Goal: Task Accomplishment & Management: Use online tool/utility

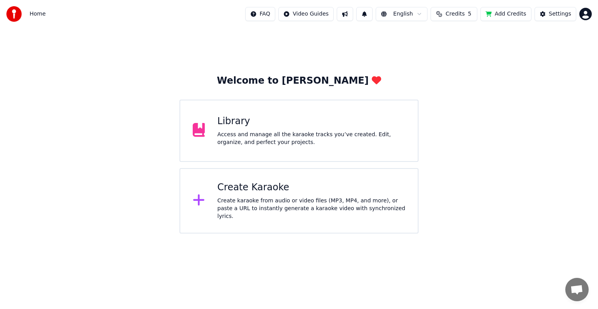
click at [379, 131] on div "Access and manage all the karaoke tracks you’ve created. Edit, organize, and pe…" at bounding box center [311, 139] width 188 height 16
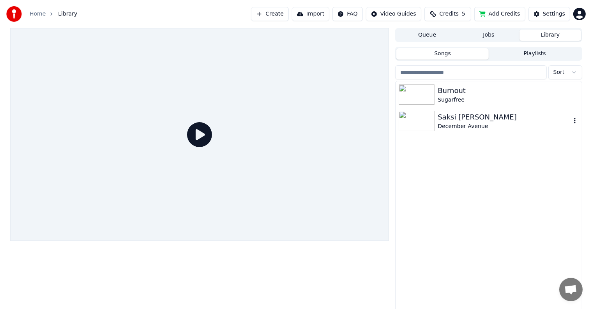
click at [415, 123] on img at bounding box center [416, 121] width 36 height 20
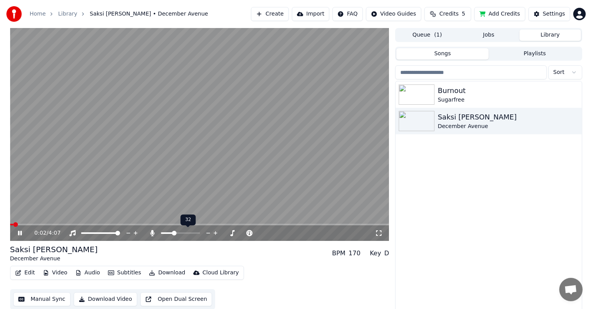
click at [173, 234] on span at bounding box center [174, 233] width 5 height 5
click at [190, 234] on span at bounding box center [189, 233] width 5 height 5
click at [198, 249] on div "Saksi [PERSON_NAME] December Avenue BPM 170 Key D" at bounding box center [199, 253] width 379 height 19
click at [378, 233] on icon at bounding box center [379, 233] width 8 height 6
click at [246, 257] on div "Saksi [PERSON_NAME] December Avenue BPM 170 Key D" at bounding box center [199, 253] width 379 height 19
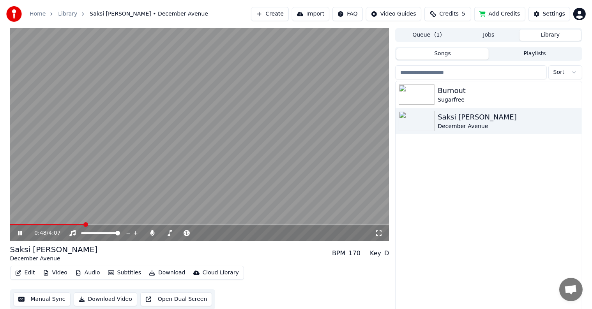
click at [148, 156] on video at bounding box center [199, 134] width 379 height 213
click at [49, 299] on button "Manual Sync" at bounding box center [41, 299] width 57 height 14
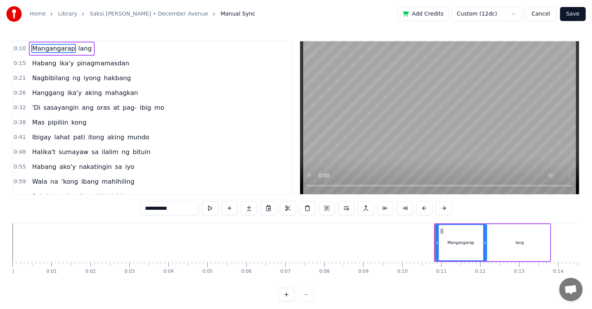
click at [21, 134] on span "0:41" at bounding box center [20, 138] width 12 height 8
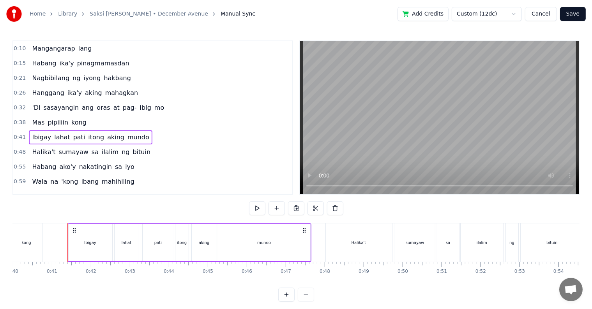
scroll to position [0, 1573]
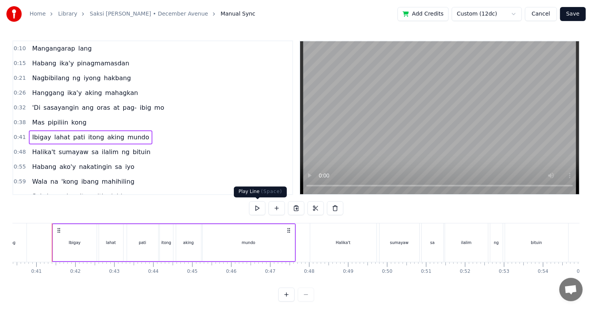
click at [262, 209] on button at bounding box center [257, 208] width 16 height 14
click at [16, 134] on span "0:41" at bounding box center [20, 138] width 12 height 8
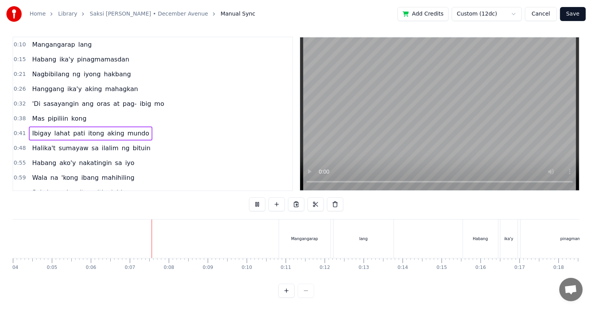
scroll to position [0, 0]
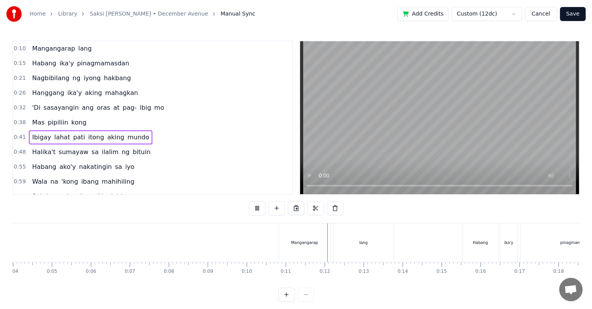
click at [545, 14] on button "Cancel" at bounding box center [541, 14] width 32 height 14
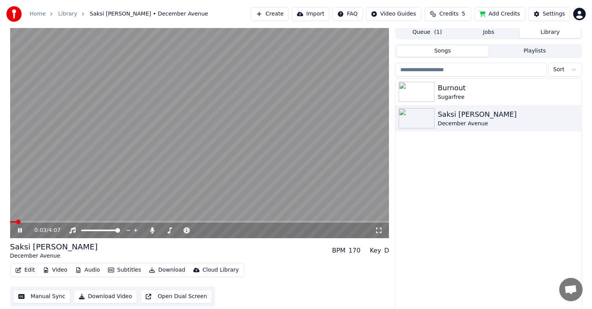
scroll to position [4, 0]
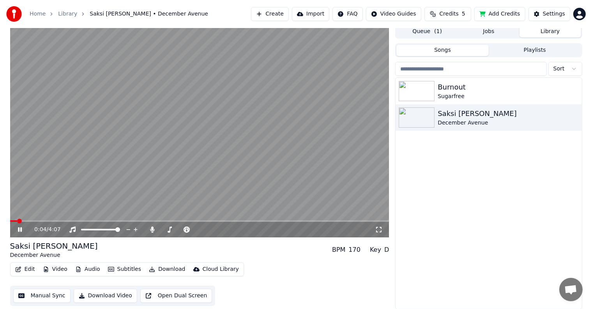
click at [46, 296] on button "Manual Sync" at bounding box center [41, 296] width 57 height 14
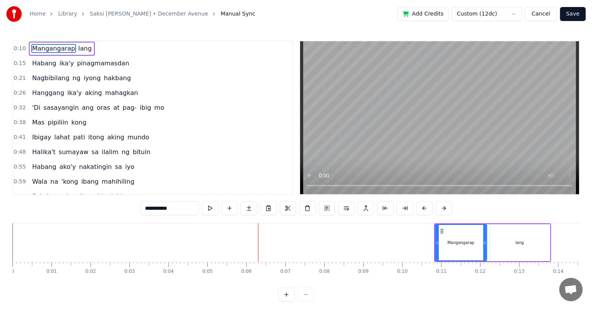
click at [544, 18] on button "Cancel" at bounding box center [541, 14] width 32 height 14
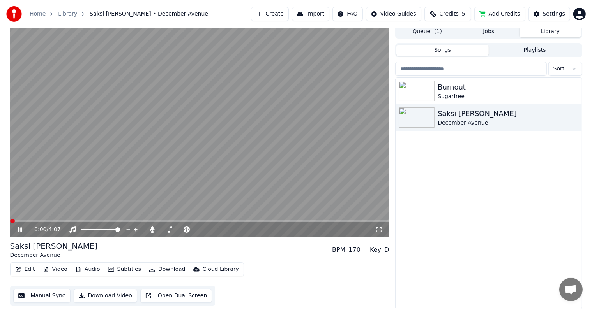
click at [10, 222] on span at bounding box center [12, 221] width 5 height 5
click at [16, 231] on icon at bounding box center [25, 230] width 18 height 6
click at [44, 297] on button "Manual Sync" at bounding box center [41, 296] width 57 height 14
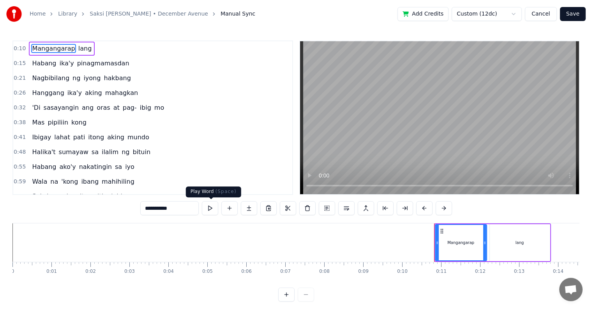
click at [213, 209] on button at bounding box center [210, 208] width 16 height 14
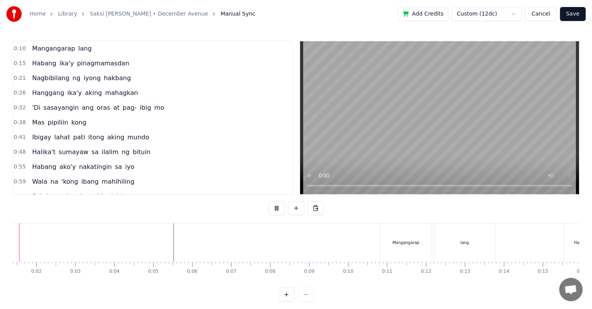
scroll to position [0, 21]
click at [548, 12] on button "Cancel" at bounding box center [541, 14] width 32 height 14
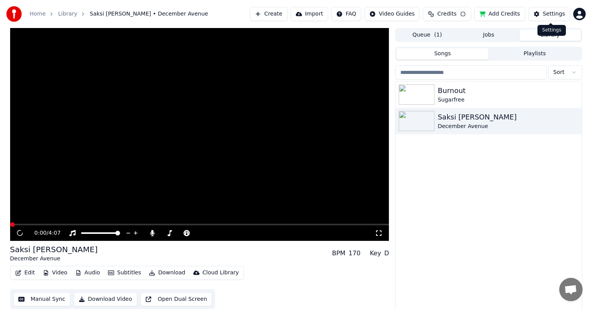
scroll to position [4, 0]
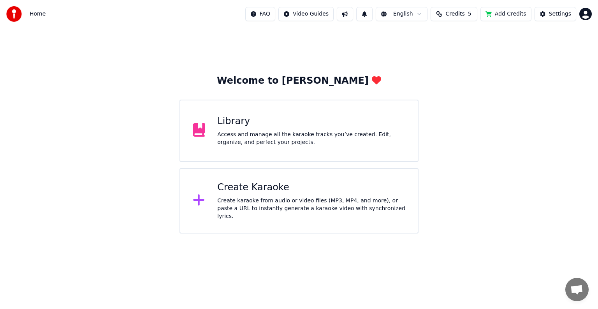
click at [314, 141] on div "Access and manage all the karaoke tracks you’ve created. Edit, organize, and pe…" at bounding box center [311, 139] width 188 height 16
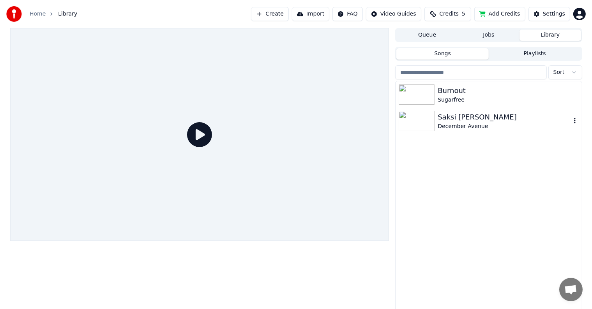
click at [450, 126] on div "December Avenue" at bounding box center [503, 127] width 133 height 8
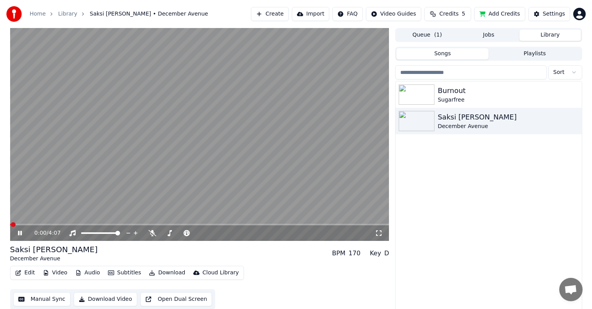
click at [16, 233] on icon at bounding box center [25, 233] width 18 height 6
click at [39, 301] on button "Manual Sync" at bounding box center [41, 299] width 57 height 14
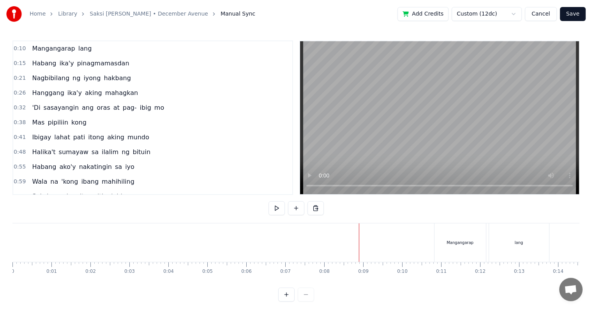
click at [447, 239] on div "Mangangarap" at bounding box center [459, 243] width 51 height 39
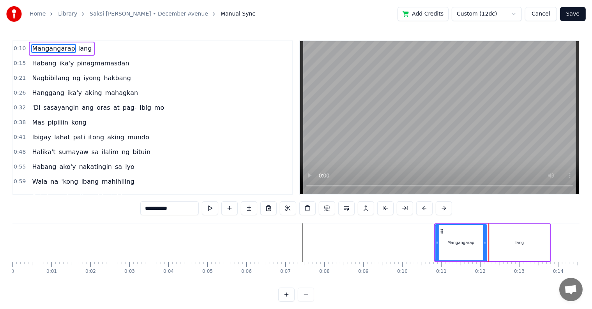
click at [547, 18] on button "Cancel" at bounding box center [541, 14] width 32 height 14
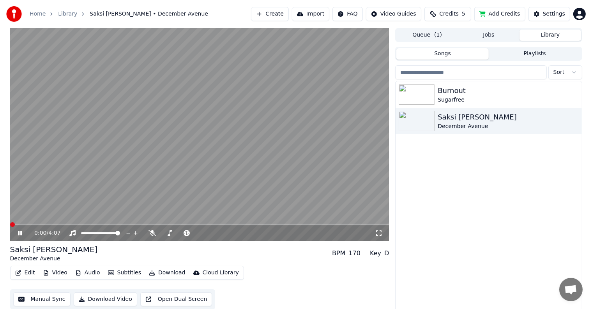
click at [10, 225] on span at bounding box center [12, 224] width 5 height 5
click at [26, 224] on span at bounding box center [199, 225] width 379 height 2
click at [34, 223] on video at bounding box center [199, 134] width 379 height 213
click at [16, 232] on icon at bounding box center [25, 233] width 18 height 6
click at [150, 235] on icon at bounding box center [152, 233] width 8 height 6
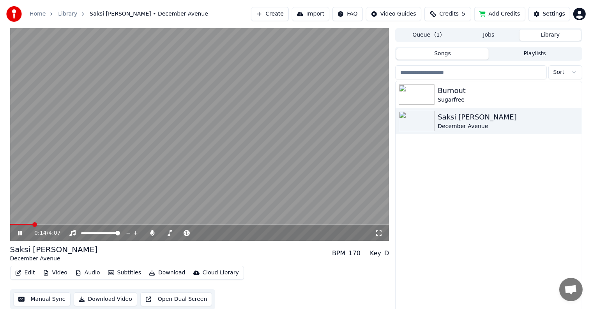
click at [17, 232] on icon at bounding box center [25, 233] width 18 height 6
click at [12, 223] on video at bounding box center [199, 134] width 379 height 213
click at [13, 225] on span at bounding box center [22, 225] width 24 height 2
click at [21, 233] on icon at bounding box center [20, 233] width 5 height 5
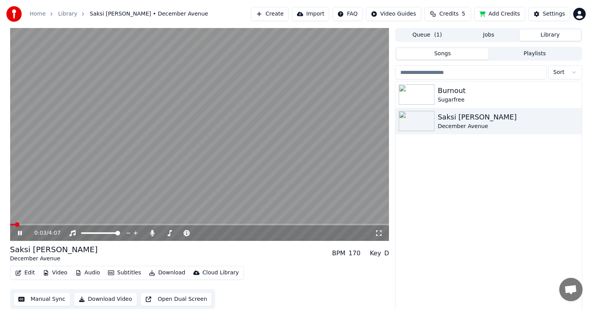
drag, startPoint x: 240, startPoint y: 259, endPoint x: 219, endPoint y: 258, distance: 21.0
click at [239, 259] on div "Saksi [PERSON_NAME] December Avenue BPM 170 Key D" at bounding box center [199, 253] width 379 height 19
click at [218, 258] on div "Saksi [PERSON_NAME] December Avenue BPM 170 Key D" at bounding box center [199, 253] width 379 height 19
click at [19, 232] on icon at bounding box center [20, 233] width 4 height 5
click at [50, 299] on button "Manual Sync" at bounding box center [41, 299] width 57 height 14
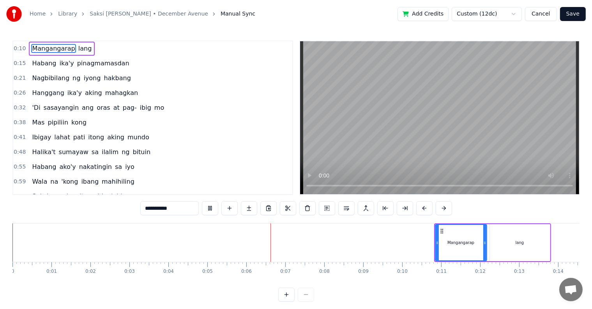
click at [439, 302] on div "0:10 Mangangarap lang 0:15 Habang ika'y pinagmamasdan 0:21 Nagbibilang ng iyong…" at bounding box center [295, 170] width 567 height 261
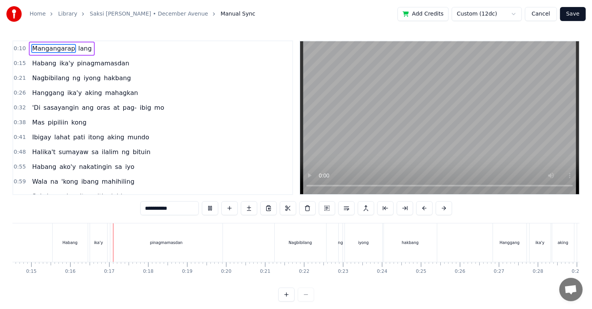
scroll to position [0, 599]
click at [548, 16] on button "Cancel" at bounding box center [541, 14] width 32 height 14
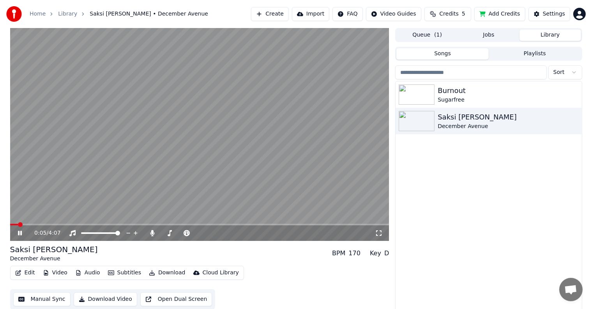
click at [21, 235] on icon at bounding box center [20, 233] width 4 height 5
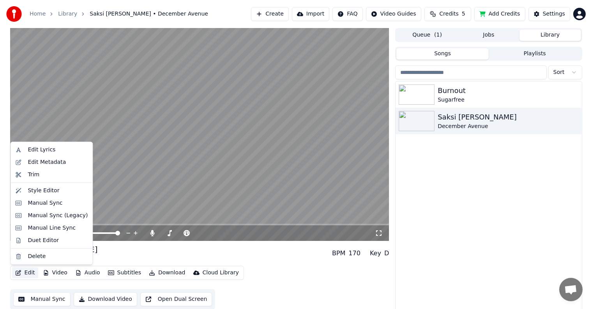
click at [26, 270] on button "Edit" at bounding box center [25, 273] width 26 height 11
click at [35, 204] on div "Manual Sync" at bounding box center [45, 203] width 35 height 8
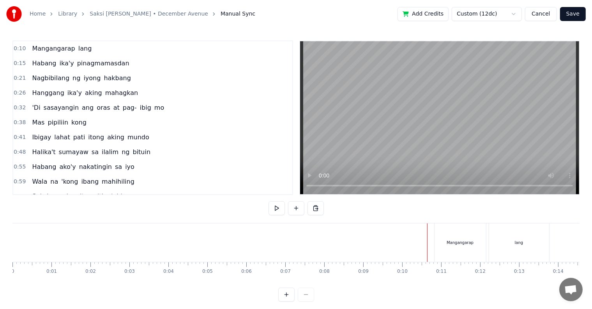
click at [543, 14] on button "Cancel" at bounding box center [541, 14] width 32 height 14
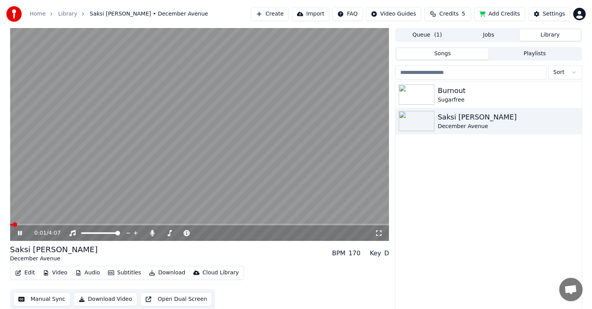
click at [19, 234] on icon at bounding box center [20, 233] width 4 height 5
click at [31, 302] on button "Manual Sync" at bounding box center [41, 299] width 57 height 14
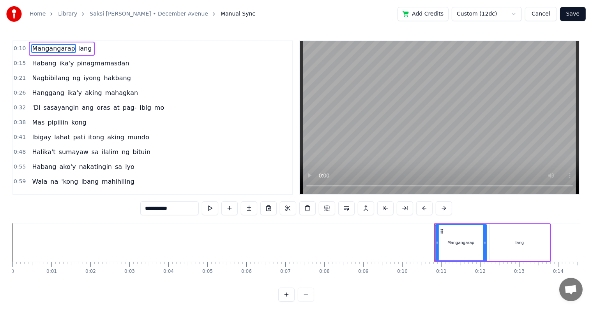
click at [544, 16] on button "Cancel" at bounding box center [541, 14] width 32 height 14
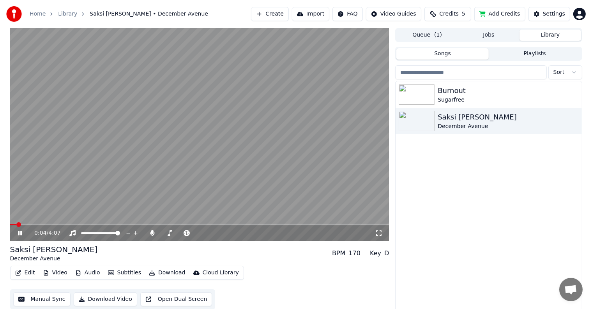
click at [18, 232] on icon at bounding box center [20, 233] width 4 height 5
click at [28, 275] on button "Edit" at bounding box center [25, 273] width 26 height 11
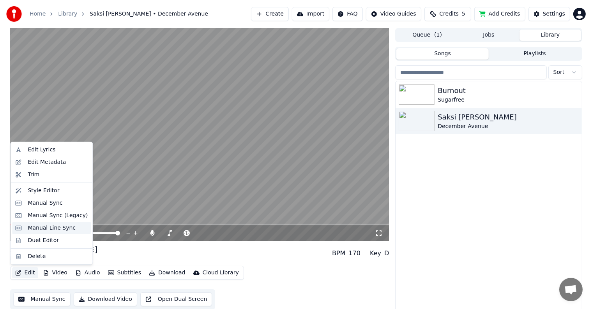
click at [51, 232] on div "Manual Line Sync" at bounding box center [51, 228] width 79 height 12
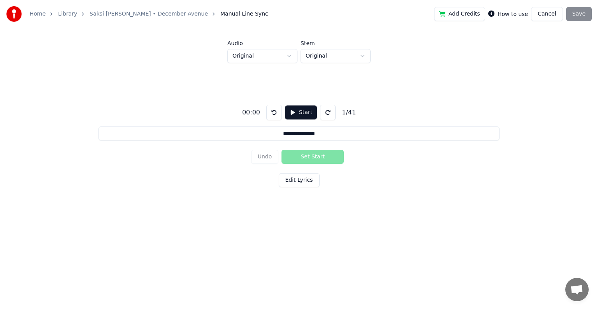
click at [295, 111] on button "Start" at bounding box center [301, 113] width 32 height 14
click at [329, 133] on input "**********" at bounding box center [299, 134] width 401 height 14
click at [416, 178] on div "**********" at bounding box center [298, 144] width 573 height 163
click at [310, 181] on button "Edit Lyrics" at bounding box center [299, 180] width 41 height 14
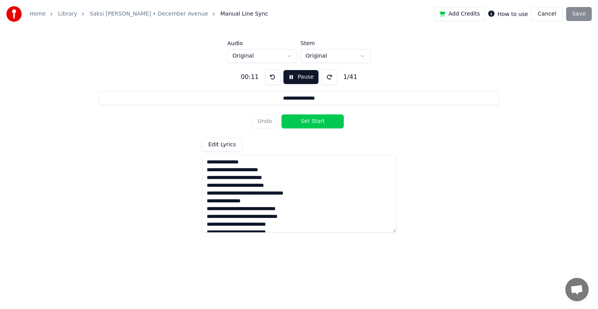
click at [261, 53] on html "**********" at bounding box center [299, 119] width 598 height 238
click at [319, 55] on html "**********" at bounding box center [299, 119] width 598 height 238
click at [325, 79] on button at bounding box center [330, 77] width 16 height 16
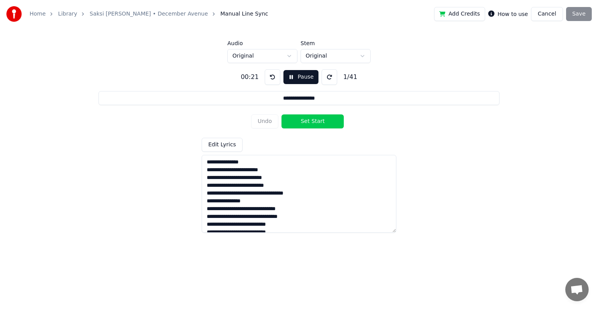
click at [325, 79] on button at bounding box center [330, 77] width 16 height 16
click at [551, 11] on button "Cancel" at bounding box center [547, 14] width 32 height 14
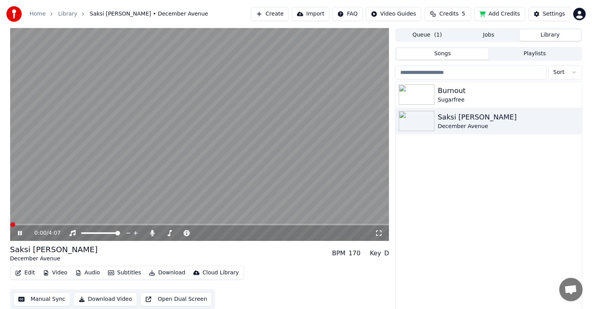
click at [28, 273] on button "Edit" at bounding box center [25, 273] width 26 height 11
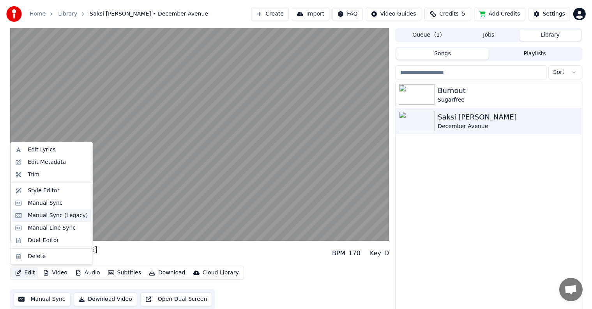
click at [69, 218] on div "Manual Sync (Legacy)" at bounding box center [58, 216] width 60 height 8
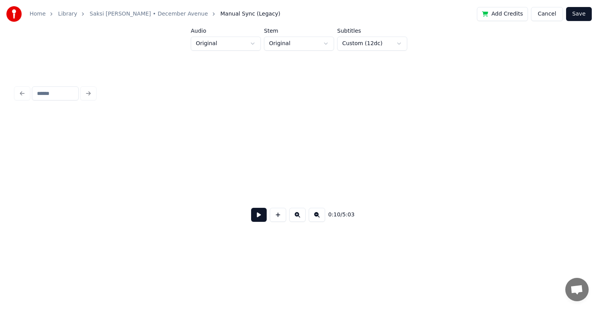
click at [262, 217] on button at bounding box center [259, 215] width 16 height 14
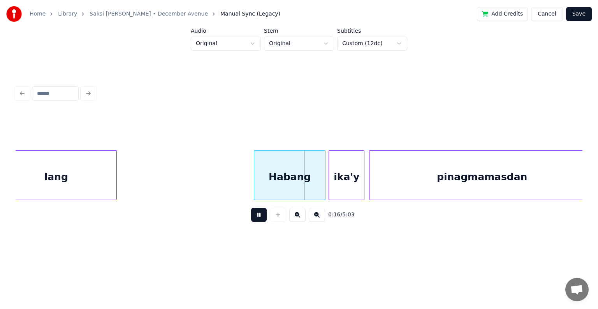
scroll to position [0, 963]
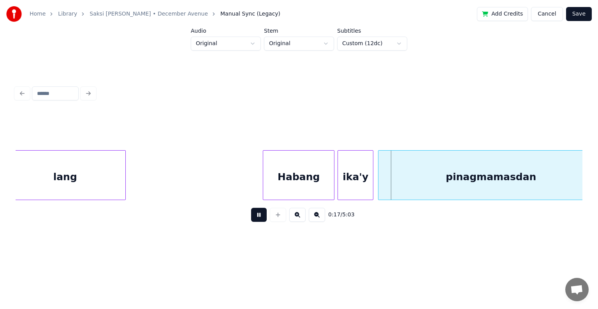
click at [259, 218] on button at bounding box center [259, 215] width 16 height 14
click at [318, 220] on button at bounding box center [317, 215] width 16 height 14
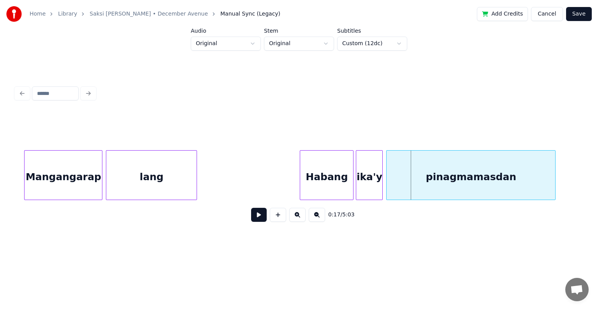
click at [318, 220] on button at bounding box center [317, 215] width 16 height 14
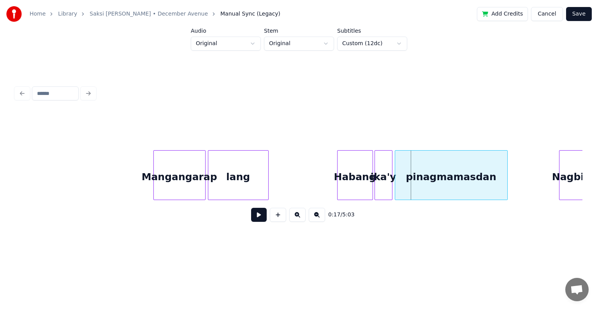
click at [318, 220] on button at bounding box center [317, 215] width 16 height 14
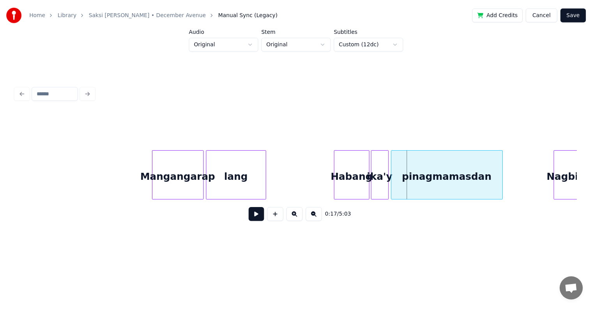
scroll to position [0, 0]
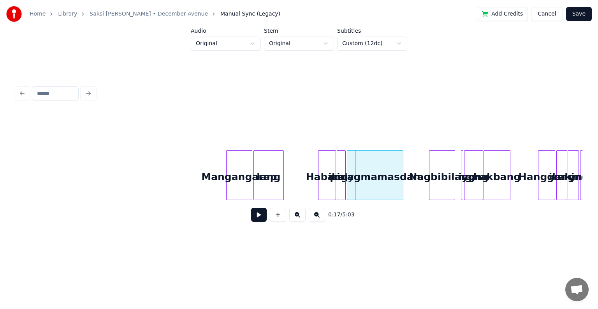
click at [318, 220] on button at bounding box center [317, 215] width 16 height 14
click at [318, 220] on div "0:17 / 5:03" at bounding box center [299, 214] width 555 height 17
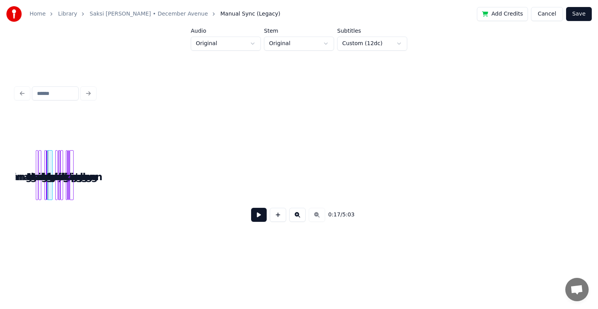
click at [318, 220] on div "0:17 / 5:03" at bounding box center [299, 214] width 555 height 17
click at [552, 15] on button "Cancel" at bounding box center [547, 14] width 32 height 14
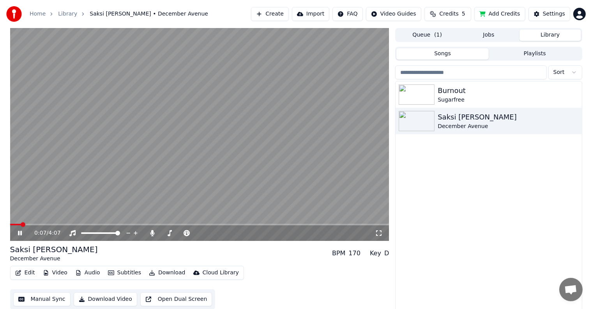
click at [218, 139] on video at bounding box center [199, 134] width 379 height 213
click at [30, 274] on button "Edit" at bounding box center [25, 273] width 26 height 11
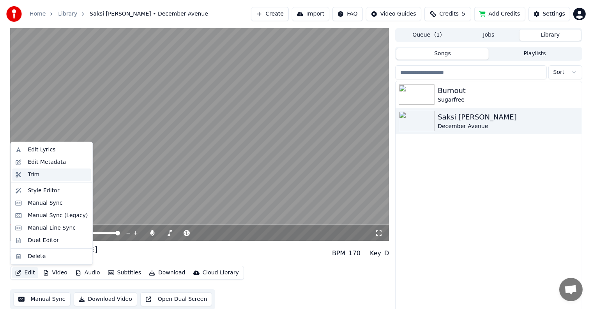
click at [35, 173] on div "Trim" at bounding box center [34, 175] width 12 height 8
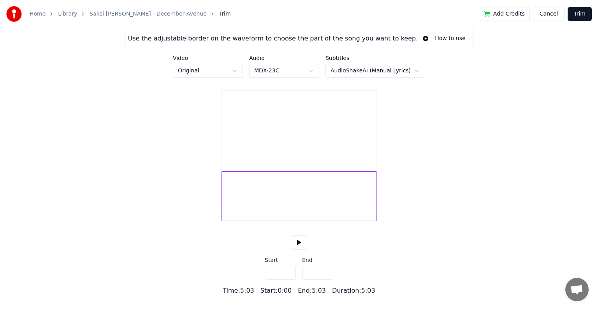
click at [300, 250] on button at bounding box center [299, 243] width 16 height 14
click at [296, 250] on button at bounding box center [299, 243] width 16 height 14
click at [229, 210] on div at bounding box center [299, 196] width 155 height 50
click at [226, 210] on div at bounding box center [299, 196] width 155 height 50
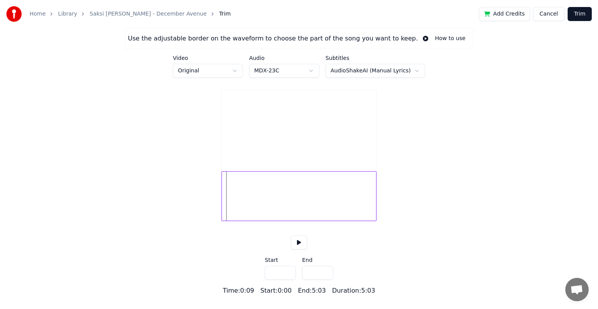
click at [224, 210] on div at bounding box center [223, 196] width 2 height 49
click at [224, 210] on div at bounding box center [299, 196] width 155 height 50
click at [217, 210] on div "Use the adjustable border on the waveform to choose the part of the song you wa…" at bounding box center [299, 162] width 598 height 268
click at [213, 215] on div "Use the adjustable border on the waveform to choose the part of the song you wa…" at bounding box center [299, 162] width 598 height 268
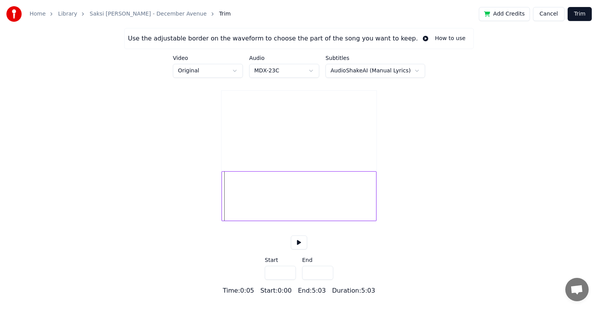
click at [555, 13] on button "Cancel" at bounding box center [549, 14] width 32 height 14
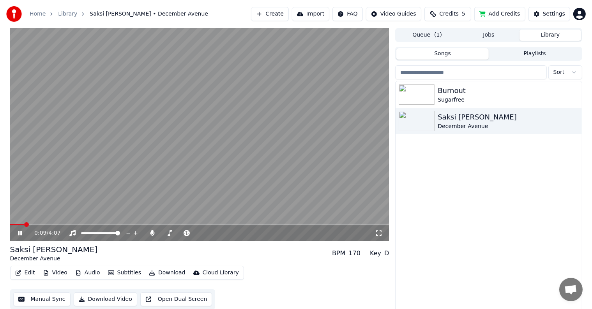
click at [89, 224] on span at bounding box center [199, 225] width 379 height 2
click at [118, 224] on span at bounding box center [199, 225] width 379 height 2
click at [101, 226] on div "1:12 / 4:07" at bounding box center [199, 233] width 379 height 16
click at [99, 224] on span at bounding box center [66, 225] width 112 height 2
click at [214, 251] on div "Saksi [PERSON_NAME] December Avenue BPM 170 Key D" at bounding box center [199, 253] width 379 height 19
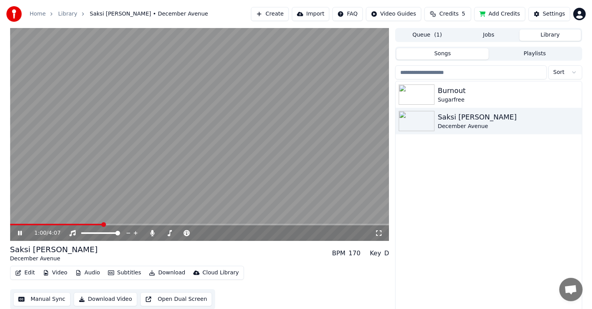
click at [196, 256] on div "Saksi [PERSON_NAME] December Avenue BPM 170 Key D" at bounding box center [199, 253] width 379 height 19
